Goal: Find specific page/section: Find specific page/section

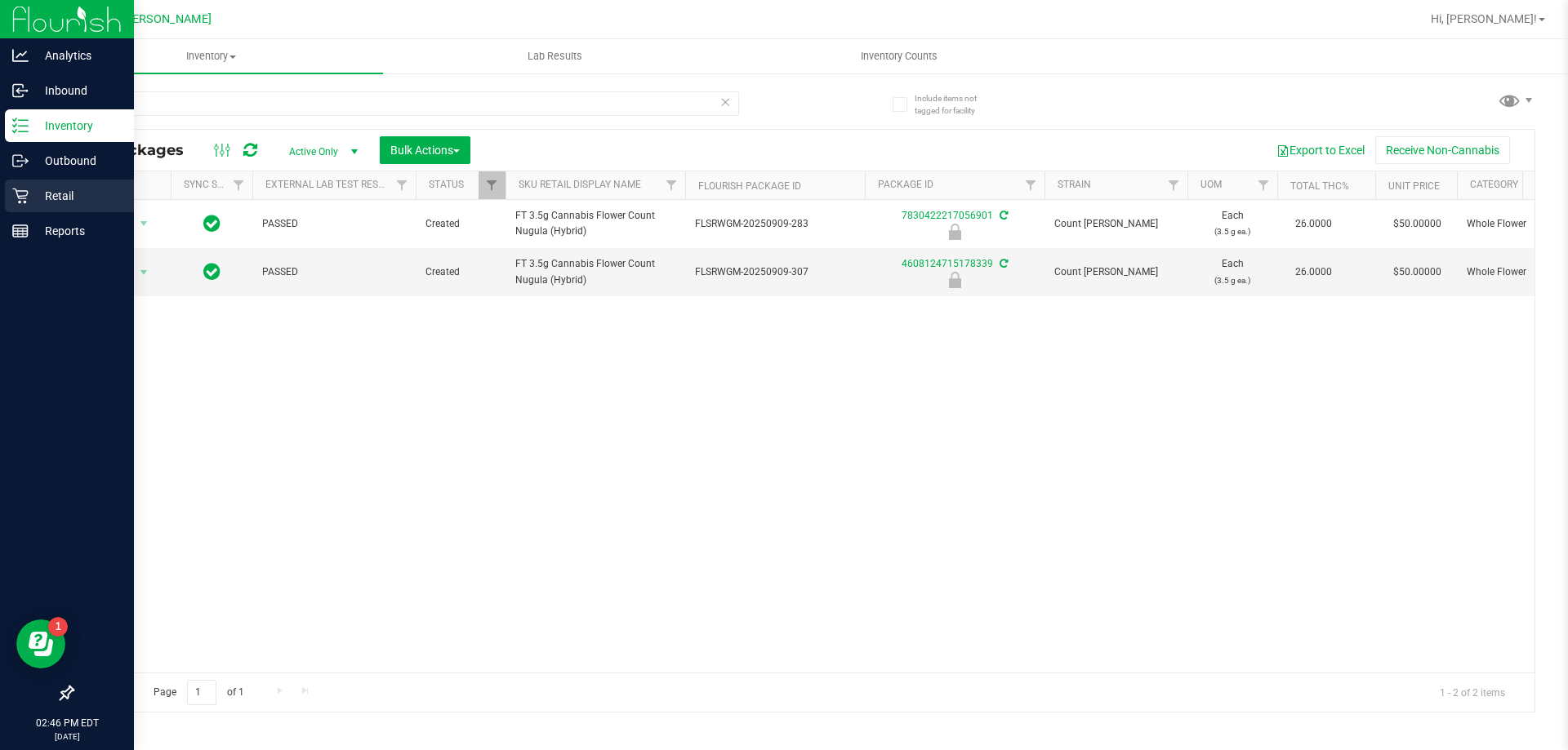
click at [65, 201] on p "Retail" at bounding box center [78, 196] width 98 height 20
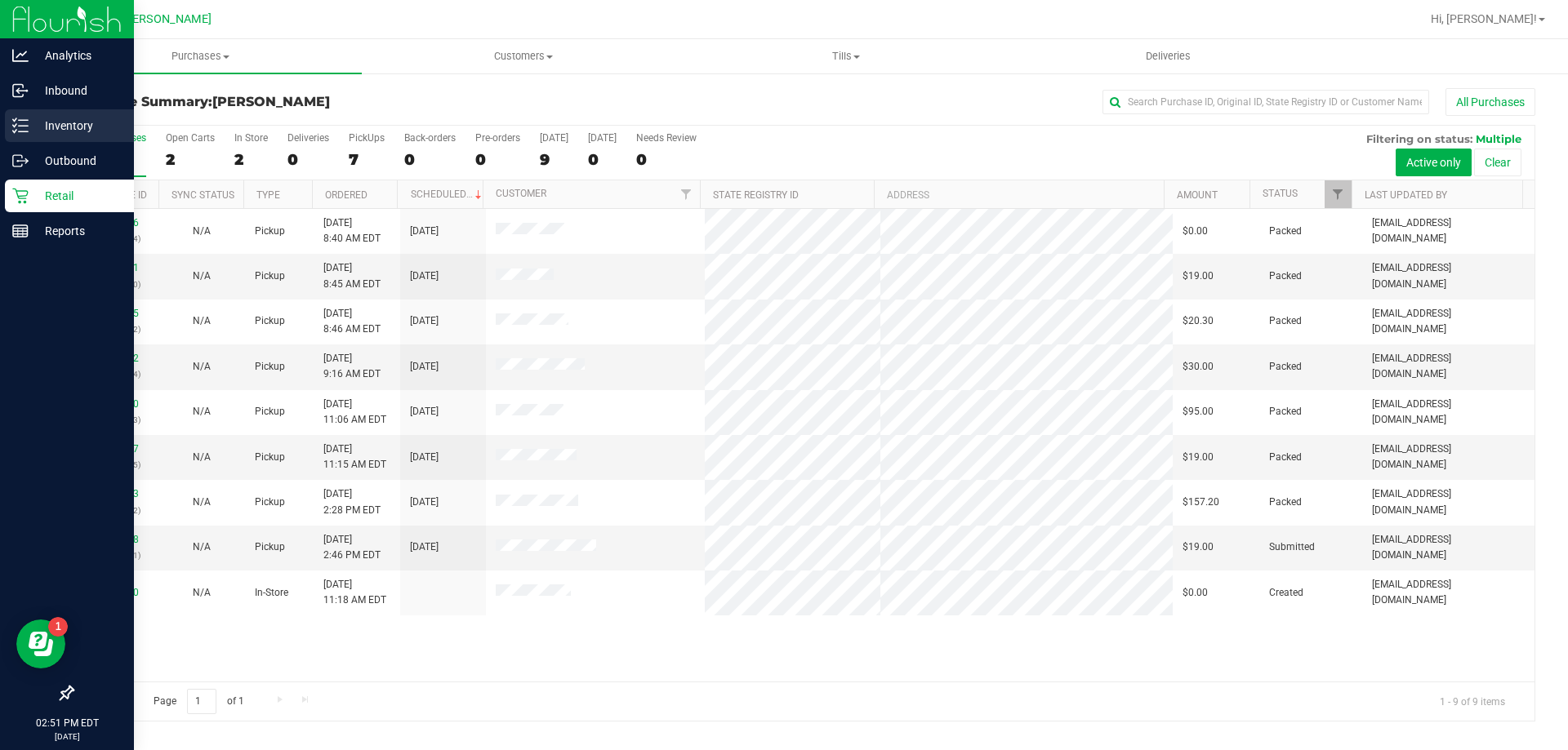
click at [19, 130] on icon at bounding box center [20, 126] width 16 height 16
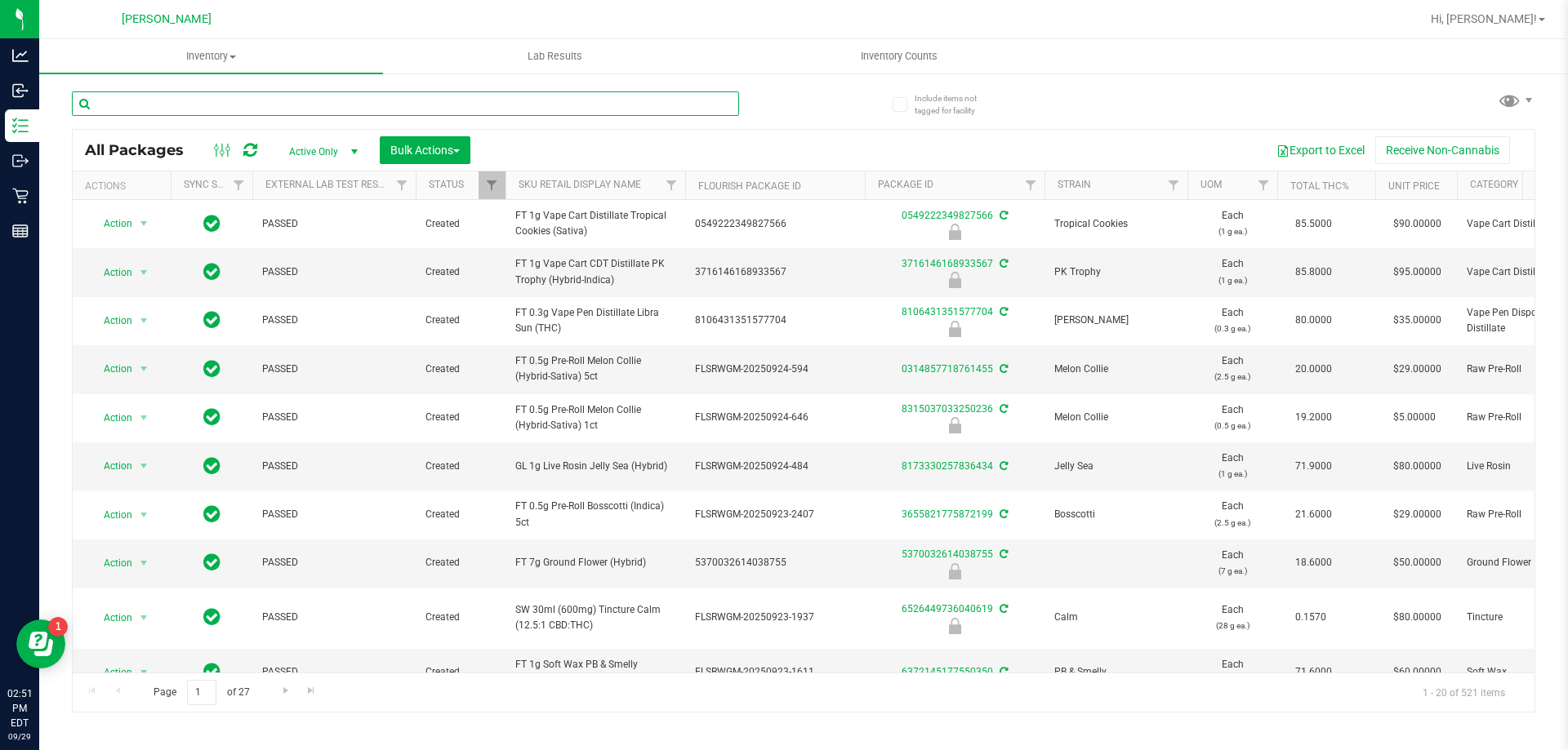
click at [397, 101] on input "text" at bounding box center [405, 104] width 667 height 25
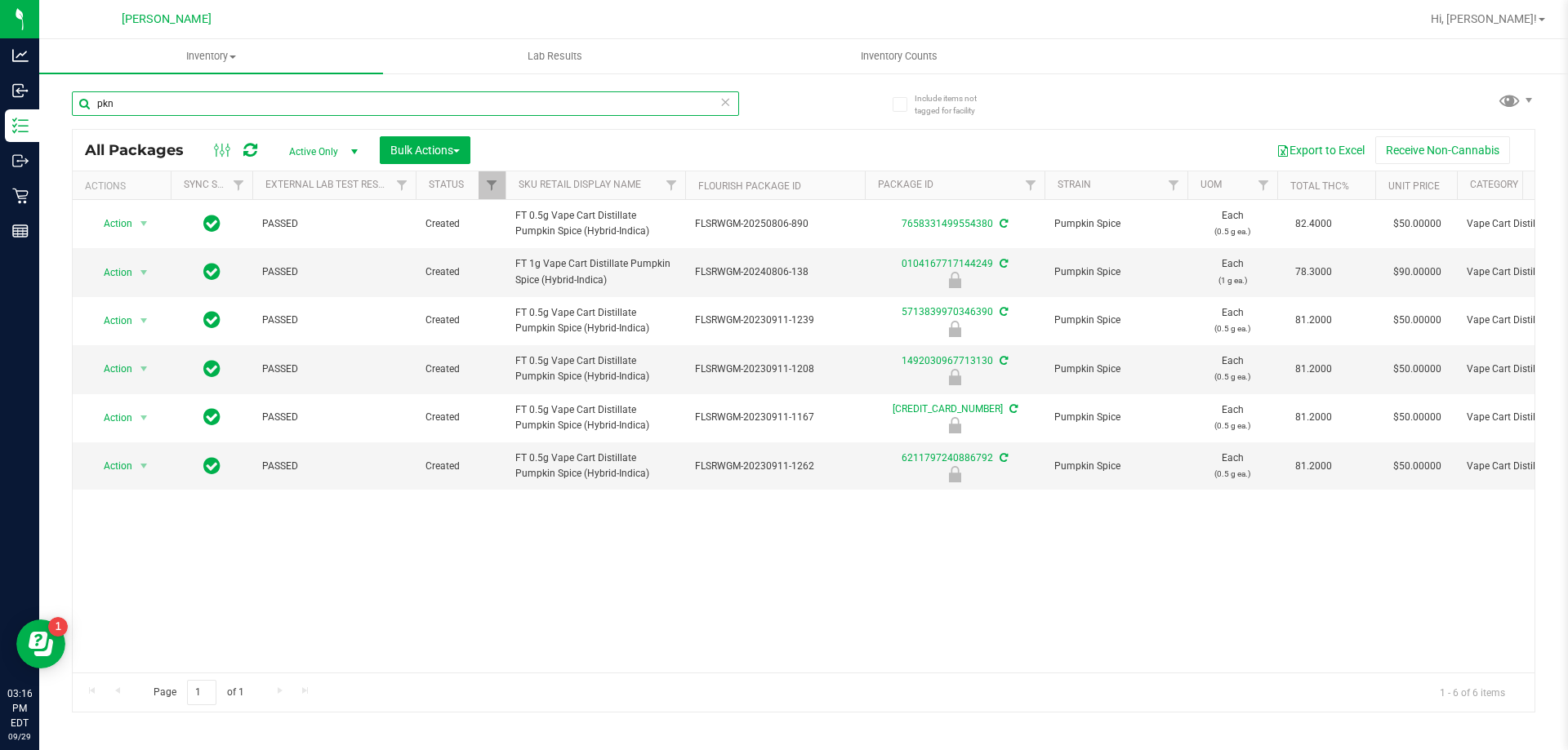
type input "pkn"
